Goal: Task Accomplishment & Management: Manage account settings

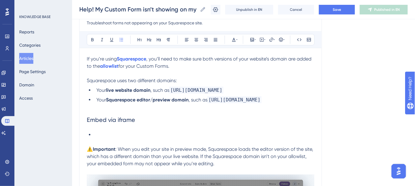
scroll to position [72, 0]
click at [349, 9] on button "Save" at bounding box center [337, 10] width 36 height 10
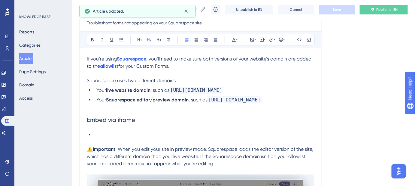
click at [120, 120] on span "Embed via iframe" at bounding box center [111, 119] width 48 height 7
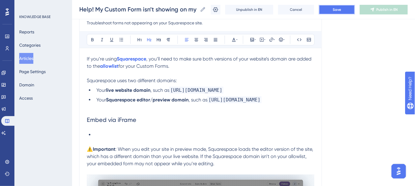
click at [344, 14] on button "Save" at bounding box center [337, 10] width 36 height 10
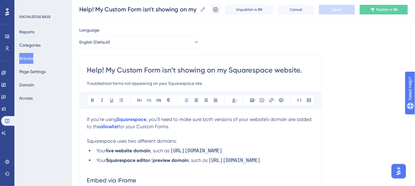
scroll to position [0, 0]
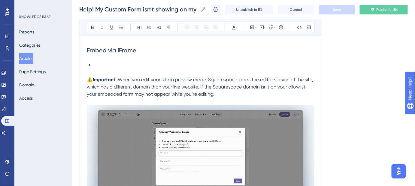
scroll to position [109, 0]
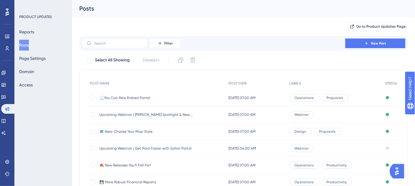
click at [127, 114] on span "Upcoming Webinar | Amaya Spotlight & New Map Styles" at bounding box center [147, 114] width 96 height 5
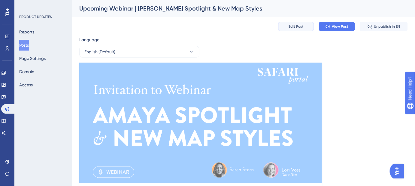
drag, startPoint x: 295, startPoint y: 25, endPoint x: 297, endPoint y: 44, distance: 19.6
click at [381, 27] on span "Unpublish in EN" at bounding box center [387, 26] width 26 height 5
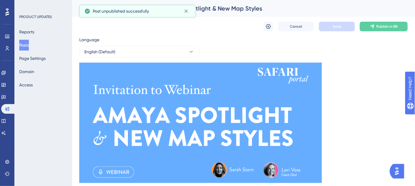
scroll to position [239, 0]
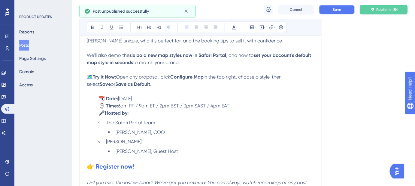
click at [329, 11] on button "Save" at bounding box center [337, 10] width 36 height 10
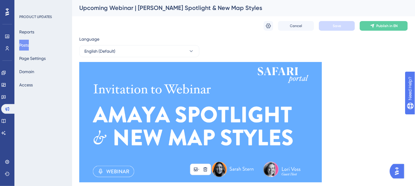
scroll to position [0, 0]
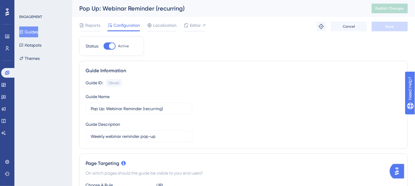
click at [107, 46] on div at bounding box center [110, 45] width 12 height 7
click at [104, 46] on input "Active" at bounding box center [103, 46] width 0 height 0
checkbox input "false"
click at [380, 27] on button "Save" at bounding box center [390, 27] width 36 height 10
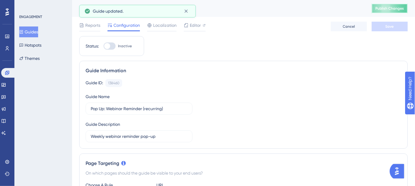
click at [401, 10] on button "Publish Changes" at bounding box center [390, 9] width 36 height 10
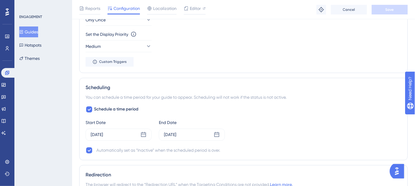
scroll to position [328, 0]
